Goal: Task Accomplishment & Management: Manage account settings

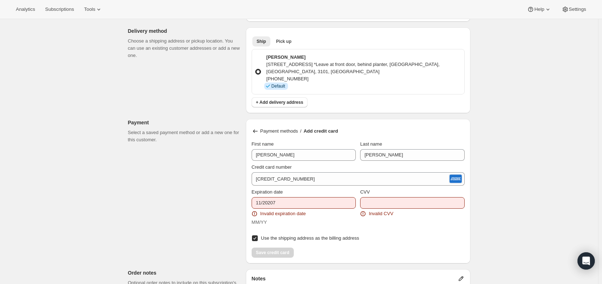
scroll to position [438, 0]
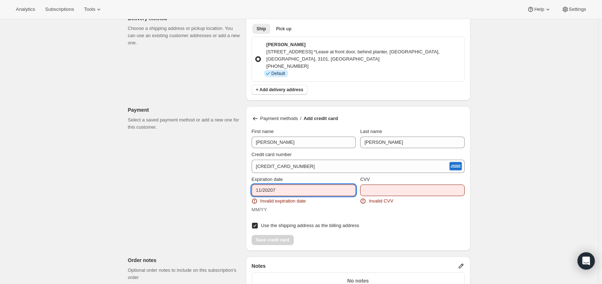
click at [302, 185] on input "11/20207" at bounding box center [304, 191] width 104 height 12
type input "11/2027"
click at [405, 185] on input "CVV" at bounding box center [412, 191] width 104 height 12
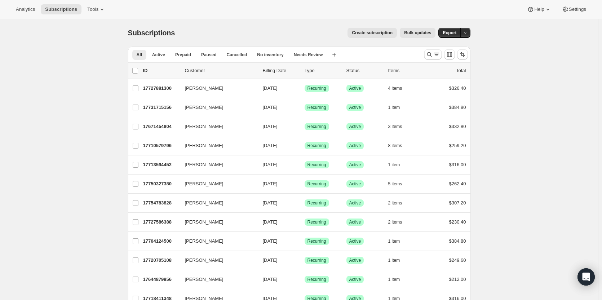
drag, startPoint x: 430, startPoint y: 53, endPoint x: 215, endPoint y: 74, distance: 216.3
click at [430, 53] on icon "Search and filter results" at bounding box center [429, 54] width 7 height 7
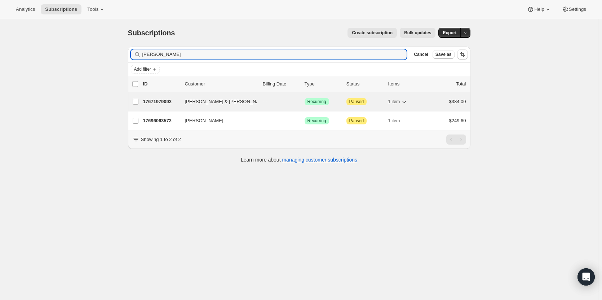
type input "[PERSON_NAME]"
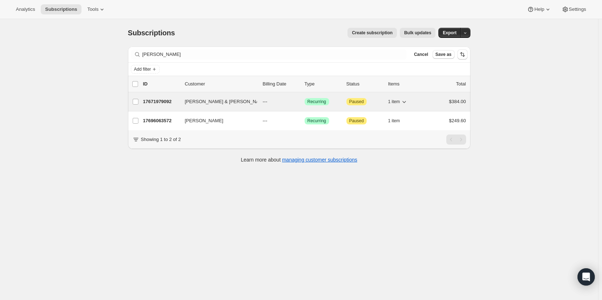
click at [161, 99] on p "17671979092" at bounding box center [161, 101] width 36 height 7
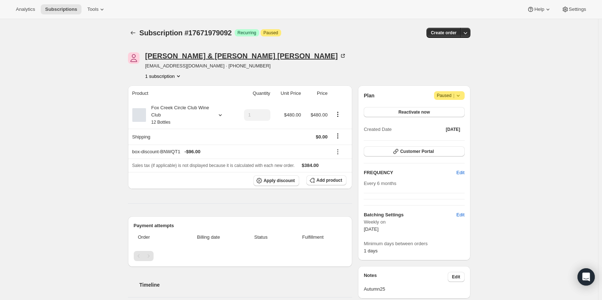
click at [339, 53] on icon at bounding box center [342, 55] width 7 height 7
click at [31, 123] on div "Subscription #17671979092. This page is ready Subscription #17671979092 Success…" at bounding box center [299, 270] width 598 height 503
click at [172, 122] on div "Fox Creek Circle Club Wine Club 12 Bottles" at bounding box center [178, 115] width 65 height 22
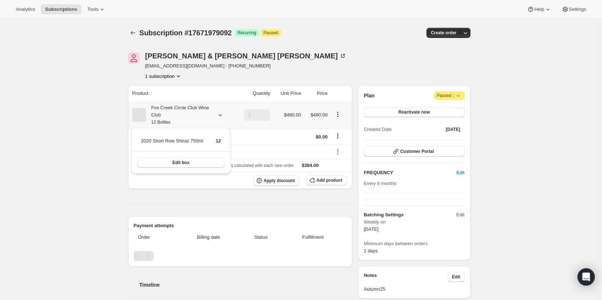
click at [172, 122] on div "Fox Creek Circle Club Wine Club 12 Bottles" at bounding box center [178, 115] width 65 height 22
click at [76, 124] on div "Subscription #17671979092. This page is ready Subscription #17671979092 Success…" at bounding box center [299, 270] width 598 height 503
